Goal: Task Accomplishment & Management: Use online tool/utility

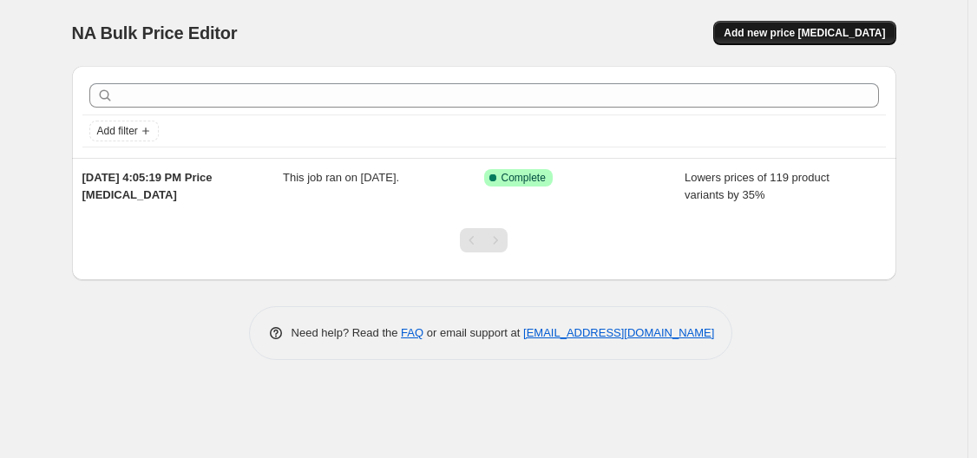
click at [784, 33] on span "Add new price [MEDICAL_DATA]" at bounding box center [804, 33] width 161 height 14
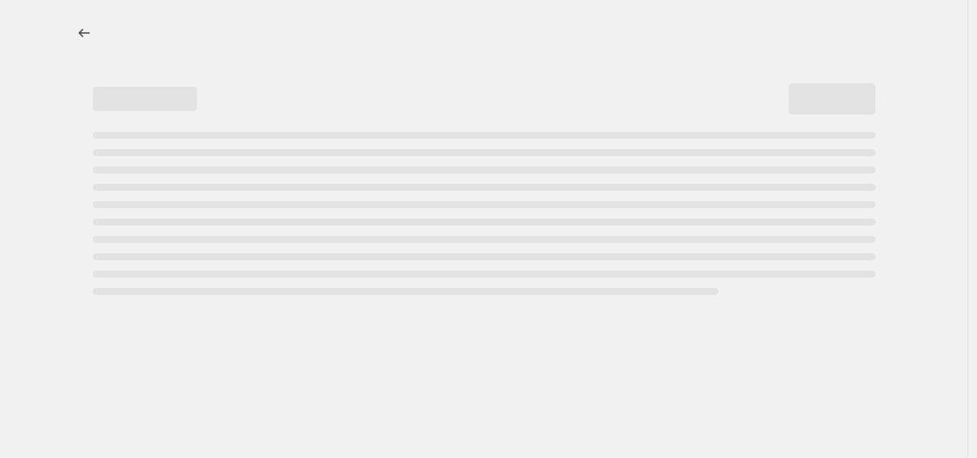
select select "percentage"
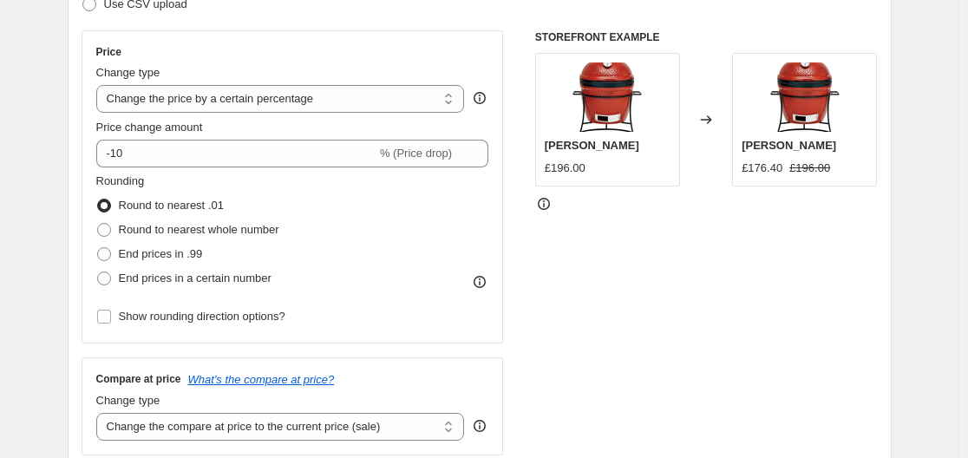
scroll to position [260, 0]
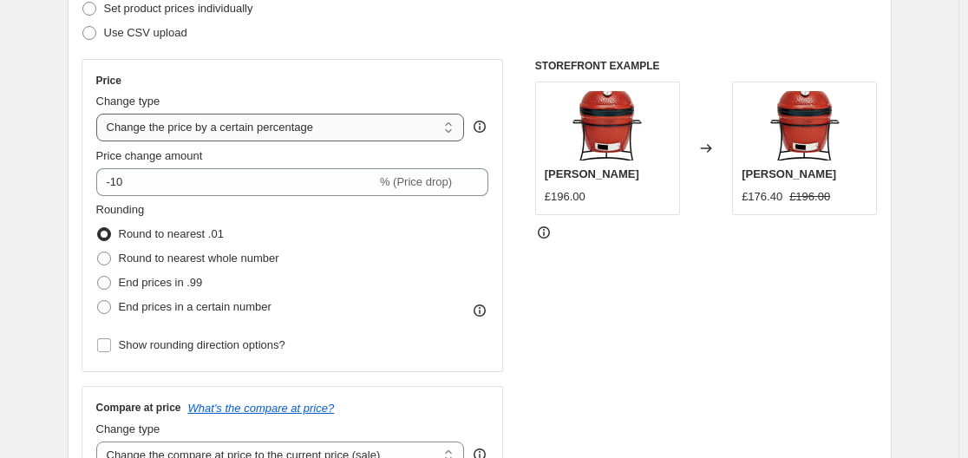
click at [238, 127] on select "Change the price to a certain amount Change the price by a certain amount Chang…" at bounding box center [280, 128] width 369 height 28
click at [239, 124] on select "Change the price to a certain amount Change the price by a certain amount Chang…" at bounding box center [280, 128] width 369 height 28
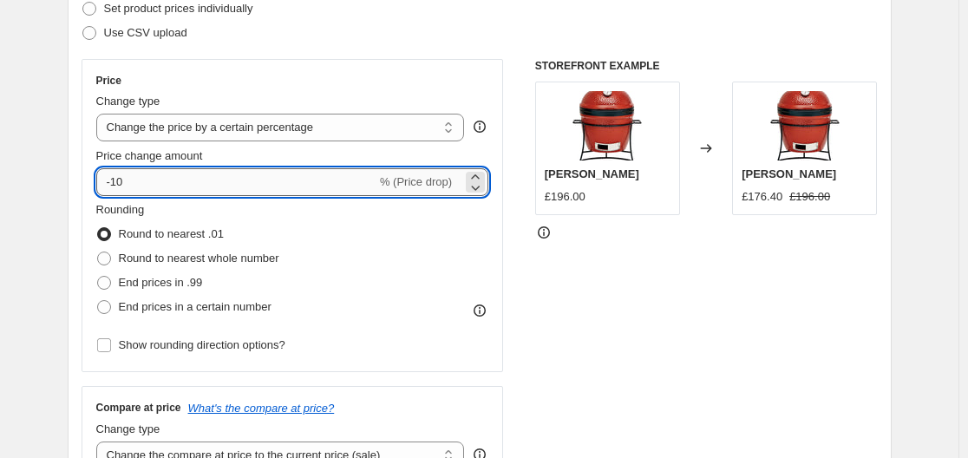
click at [173, 175] on input "-10" at bounding box center [236, 182] width 280 height 28
type input "-1"
type input "-45"
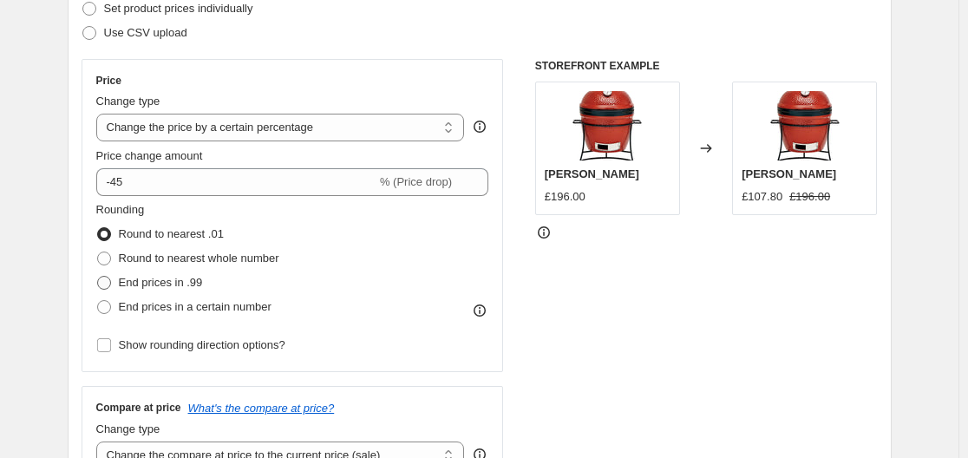
click at [137, 285] on span "End prices in .99" at bounding box center [161, 282] width 84 height 13
click at [98, 277] on input "End prices in .99" at bounding box center [97, 276] width 1 height 1
radio input "true"
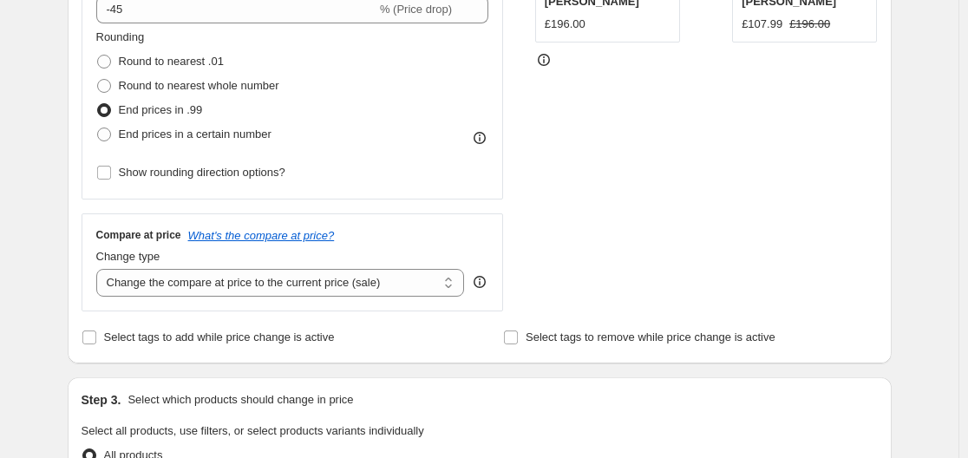
scroll to position [434, 0]
click at [258, 284] on select "Change the compare at price to the current price (sale) Change the compare at p…" at bounding box center [280, 282] width 369 height 28
select select "remove"
click at [100, 268] on select "Change the compare at price to the current price (sale) Change the compare at p…" at bounding box center [280, 282] width 369 height 28
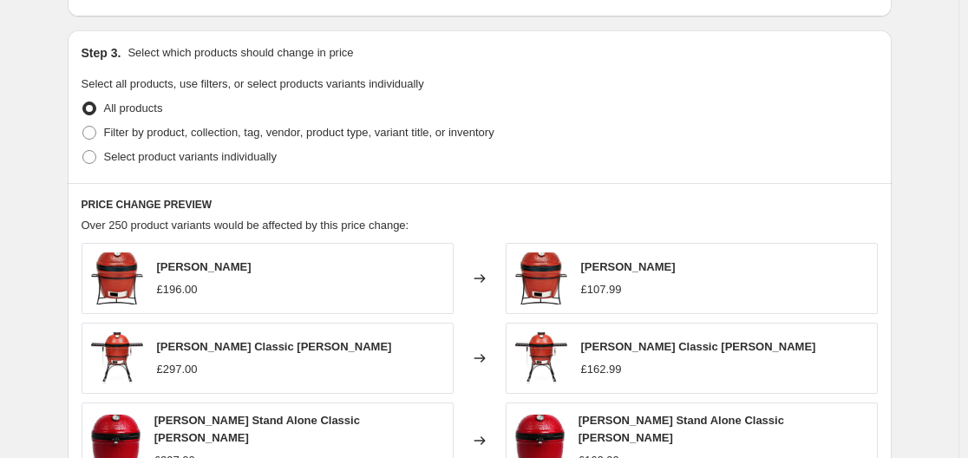
scroll to position [781, 0]
click at [136, 132] on span "Filter by product, collection, tag, vendor, product type, variant title, or inv…" at bounding box center [299, 131] width 390 height 13
click at [83, 126] on input "Filter by product, collection, tag, vendor, product type, variant title, or inv…" at bounding box center [82, 125] width 1 height 1
radio input "true"
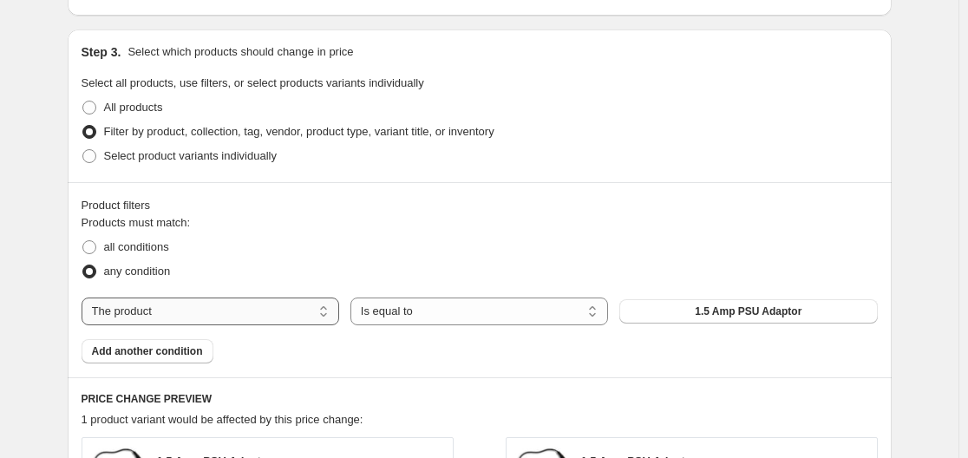
click at [243, 311] on select "The product The product's collection The product's tag The product's vendor The…" at bounding box center [211, 312] width 258 height 28
select select "vendor"
click at [718, 312] on button "Davidllc" at bounding box center [748, 311] width 258 height 24
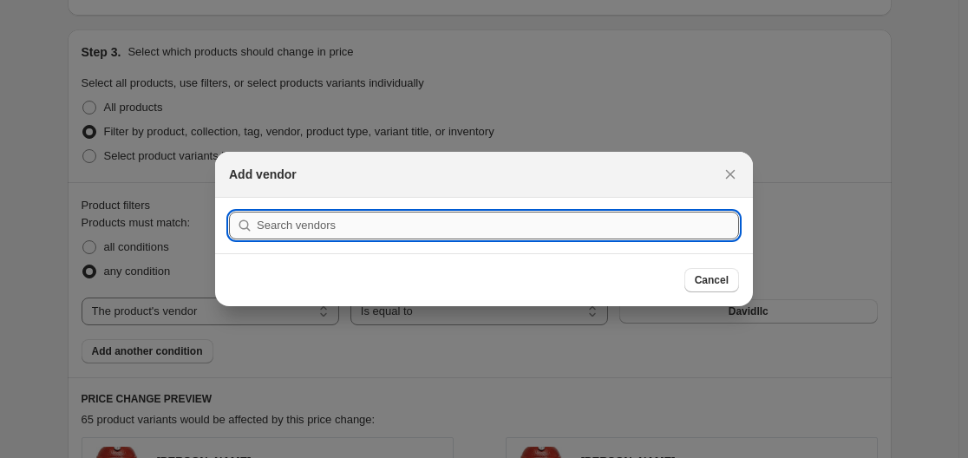
click at [285, 226] on input ":r2f:" at bounding box center [498, 226] width 482 height 28
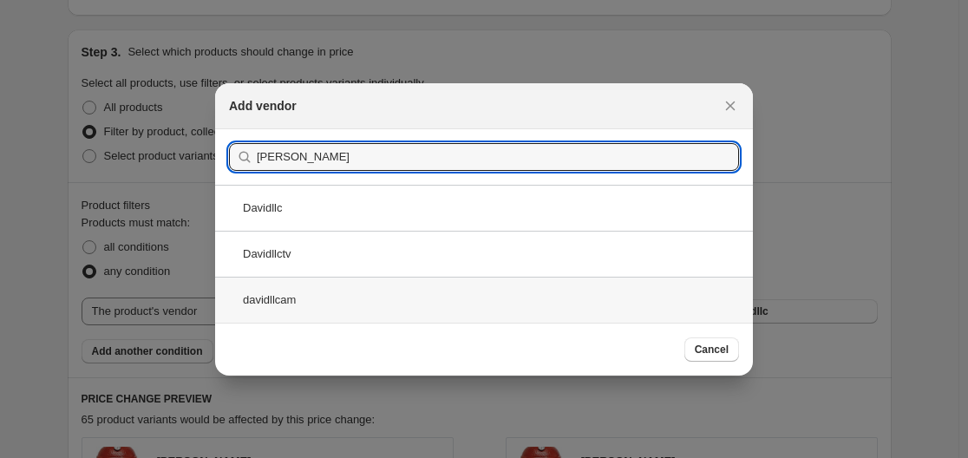
type input "[PERSON_NAME]"
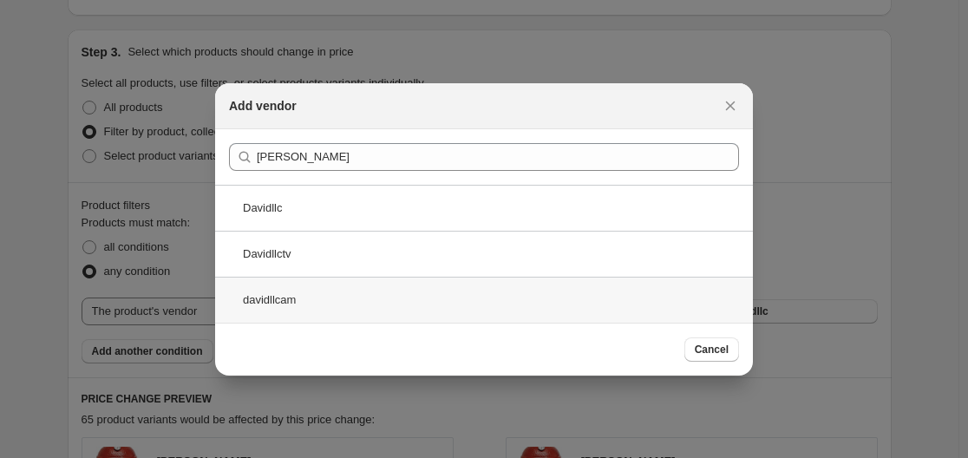
click at [318, 300] on div "davidllcam" at bounding box center [484, 300] width 538 height 46
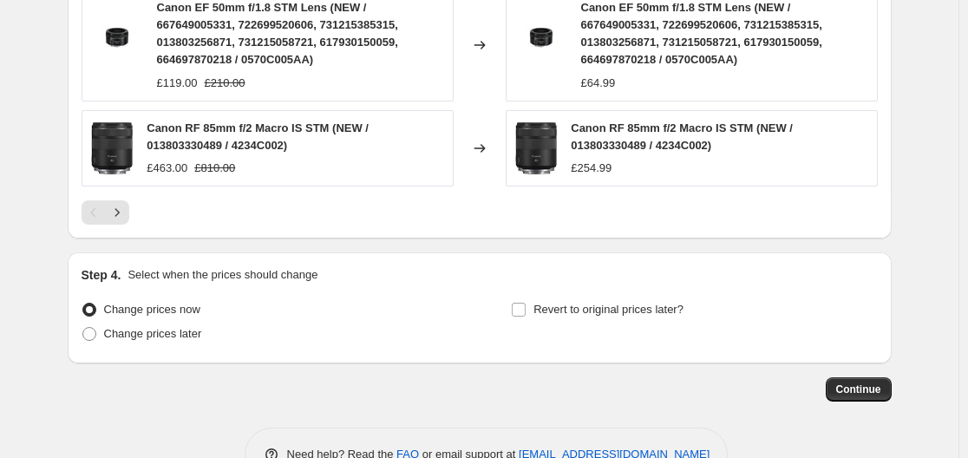
scroll to position [1551, 0]
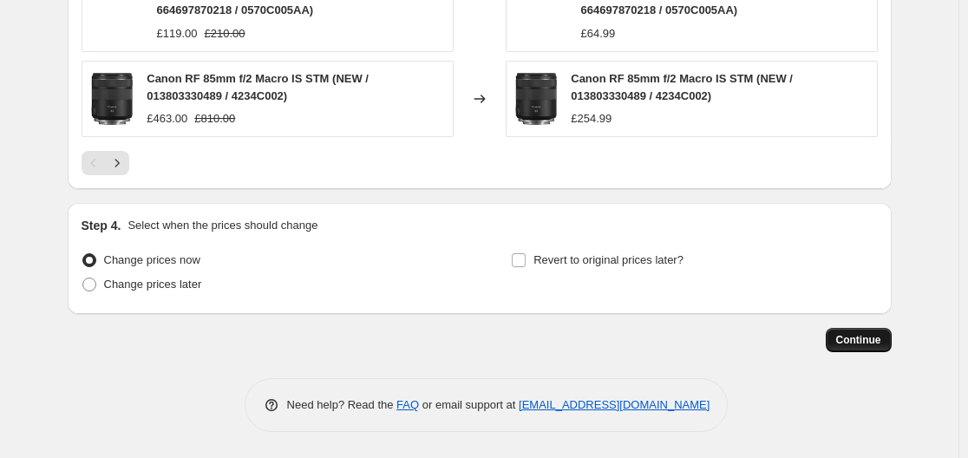
click at [873, 345] on span "Continue" at bounding box center [858, 340] width 45 height 14
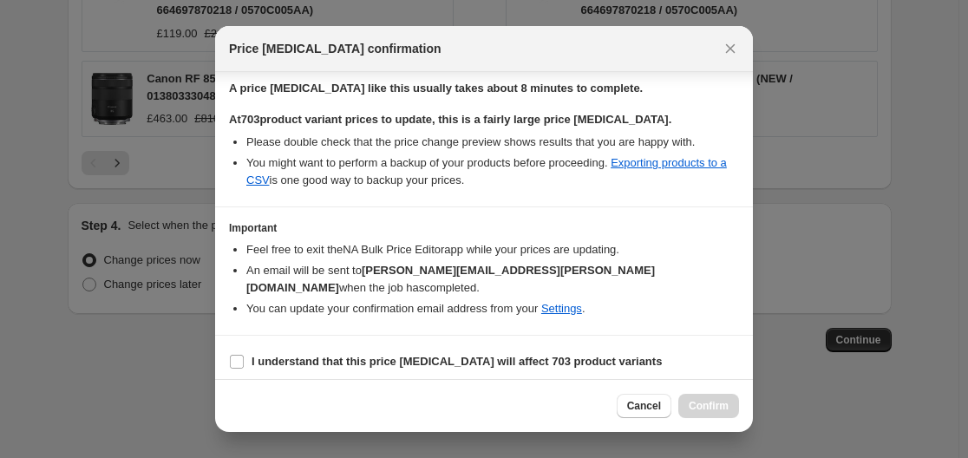
scroll to position [278, 0]
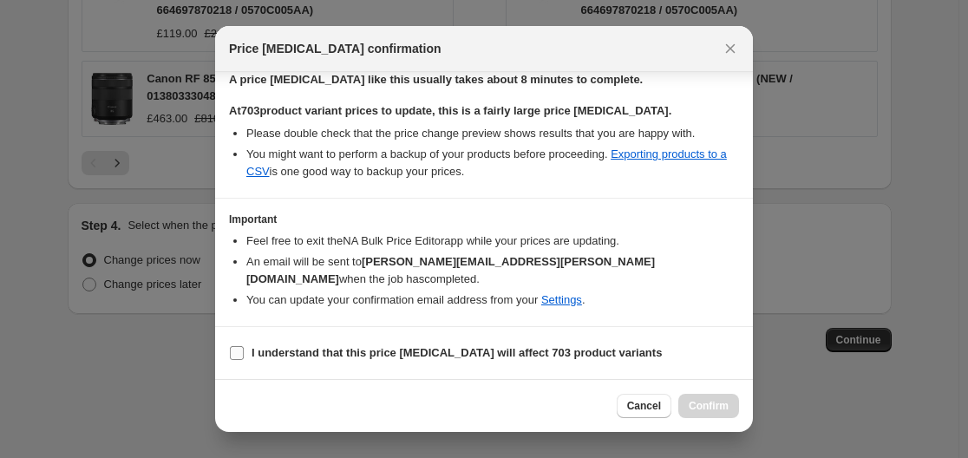
click at [304, 347] on b "I understand that this price [MEDICAL_DATA] will affect 703 product variants" at bounding box center [457, 352] width 410 height 13
click at [244, 347] on input "I understand that this price [MEDICAL_DATA] will affect 703 product variants" at bounding box center [237, 353] width 14 height 14
checkbox input "true"
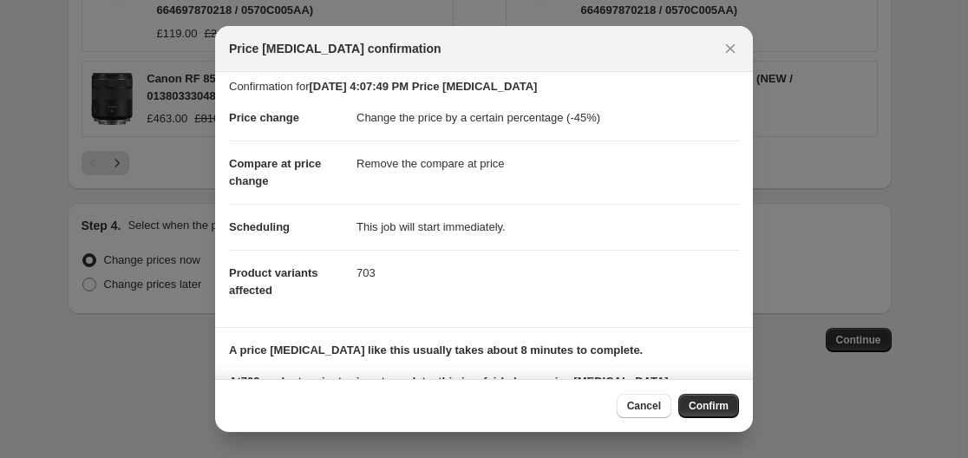
scroll to position [0, 0]
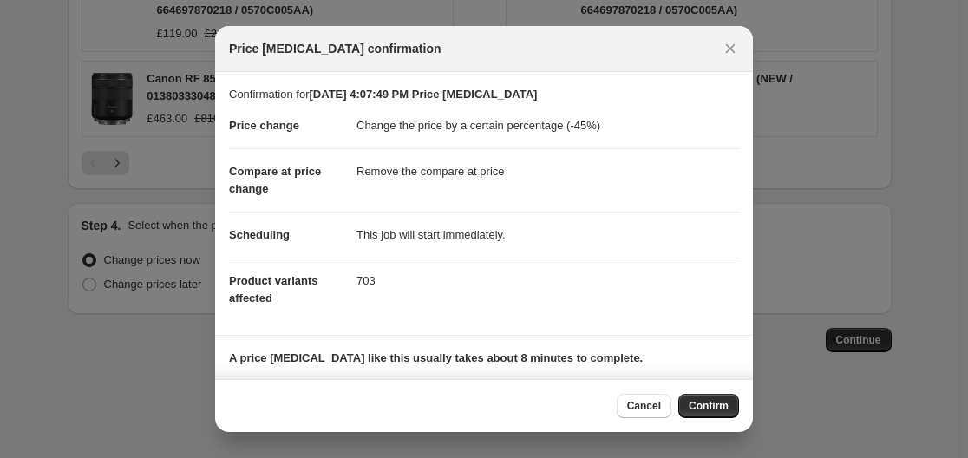
click at [733, 46] on icon "Close" at bounding box center [731, 49] width 10 height 10
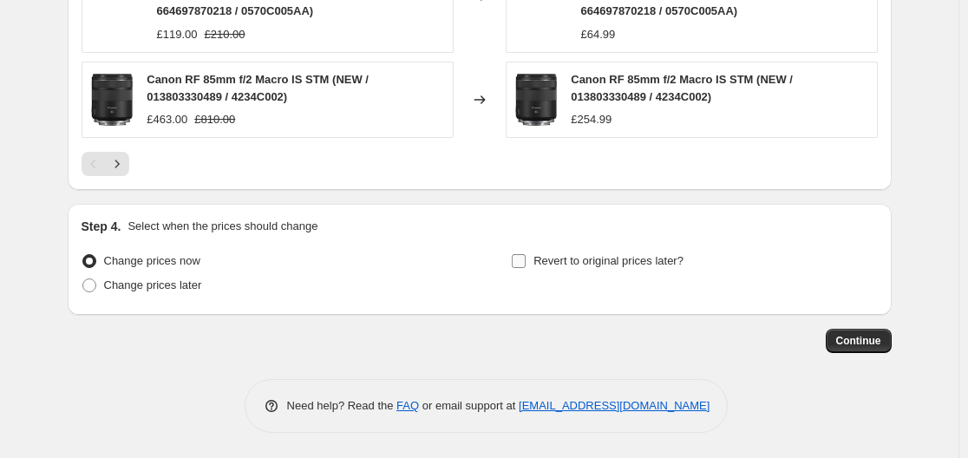
scroll to position [1551, 0]
click at [838, 331] on button "Continue" at bounding box center [859, 340] width 66 height 24
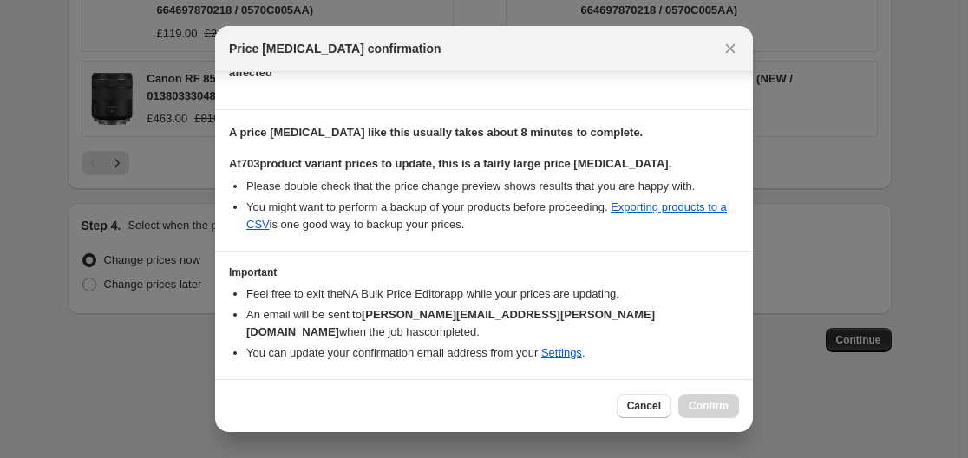
scroll to position [278, 0]
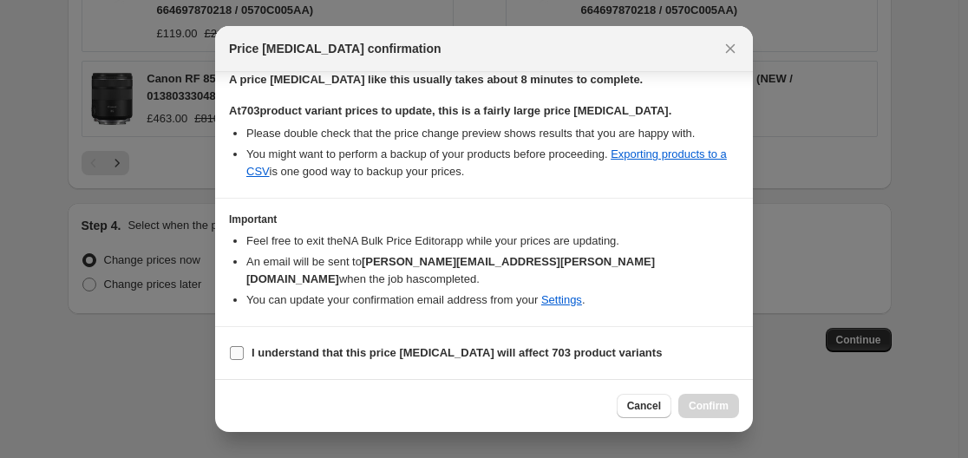
click at [337, 354] on b "I understand that this price [MEDICAL_DATA] will affect 703 product variants" at bounding box center [457, 352] width 410 height 13
click at [244, 354] on input "I understand that this price [MEDICAL_DATA] will affect 703 product variants" at bounding box center [237, 353] width 14 height 14
checkbox input "true"
click at [698, 415] on button "Confirm" at bounding box center [708, 406] width 61 height 24
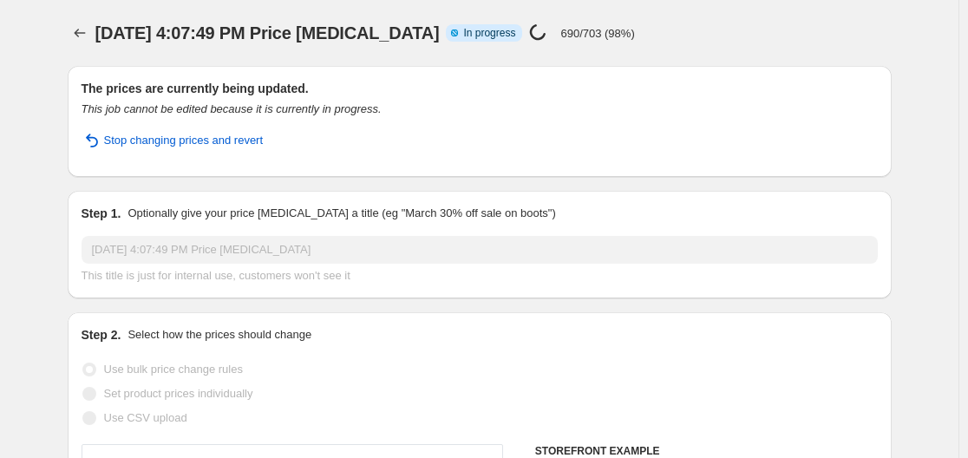
select select "percentage"
select select "remove"
select select "vendor"
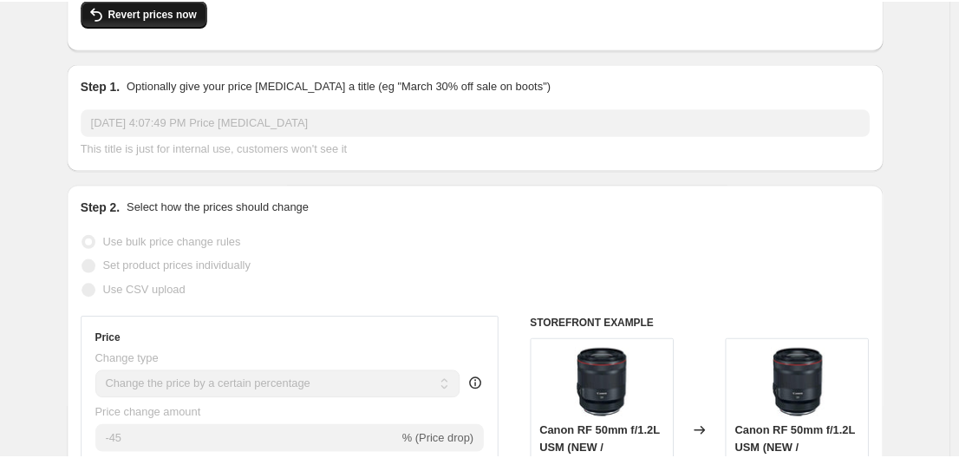
scroll to position [174, 0]
